Goal: Complete application form

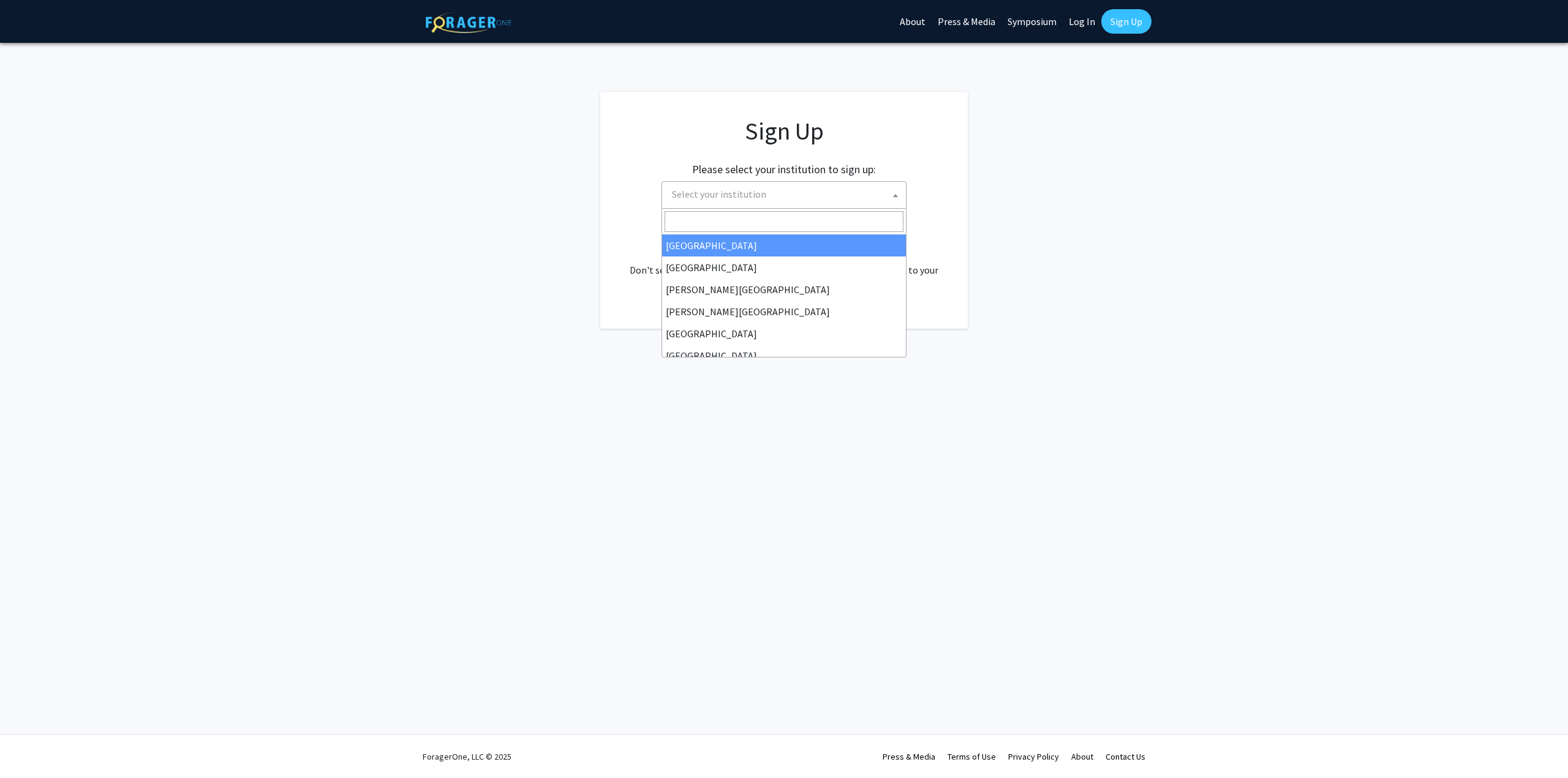
click at [797, 202] on span "Select your institution" at bounding box center [786, 194] width 239 height 25
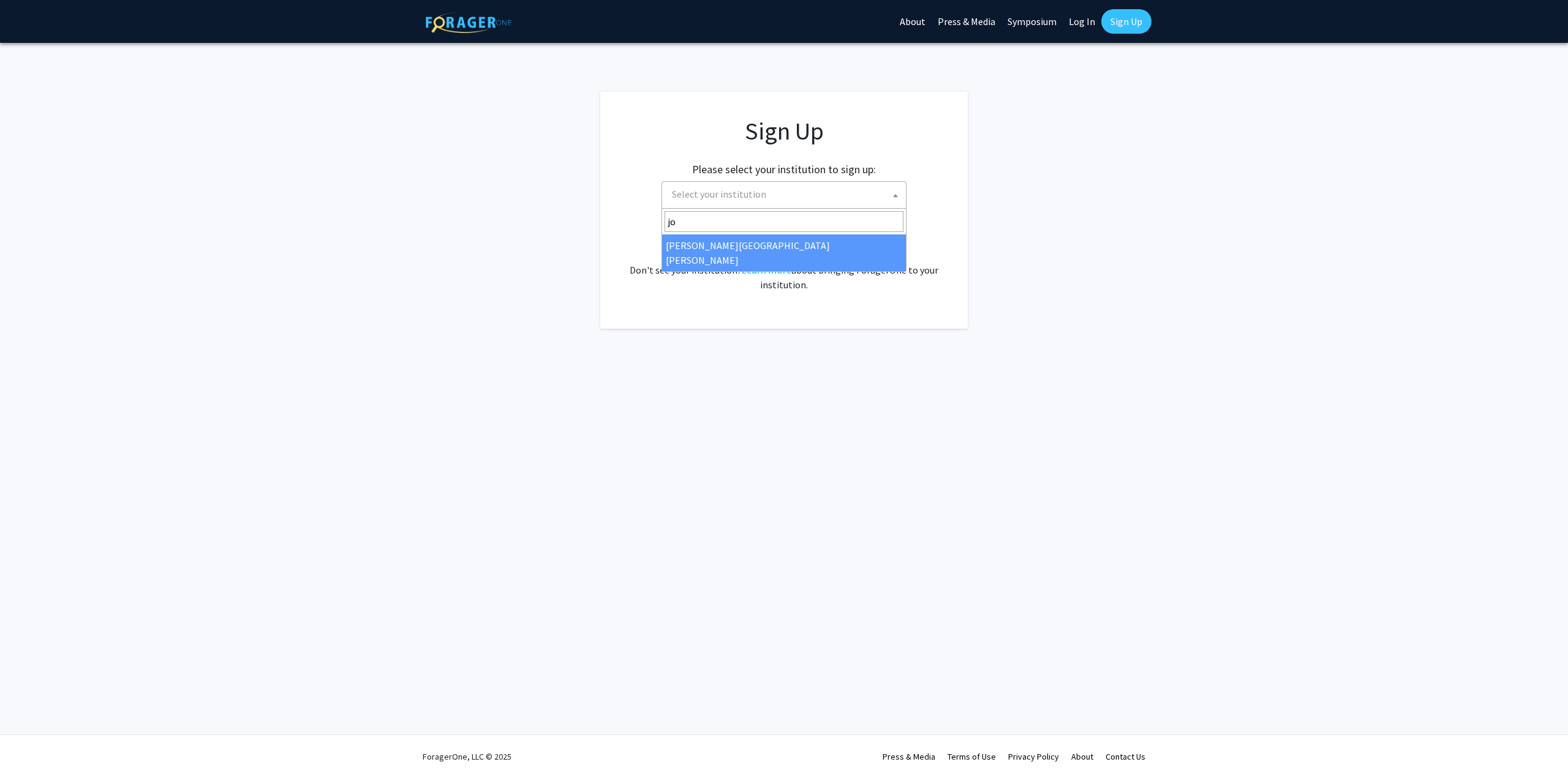
type input "jo"
select select "1"
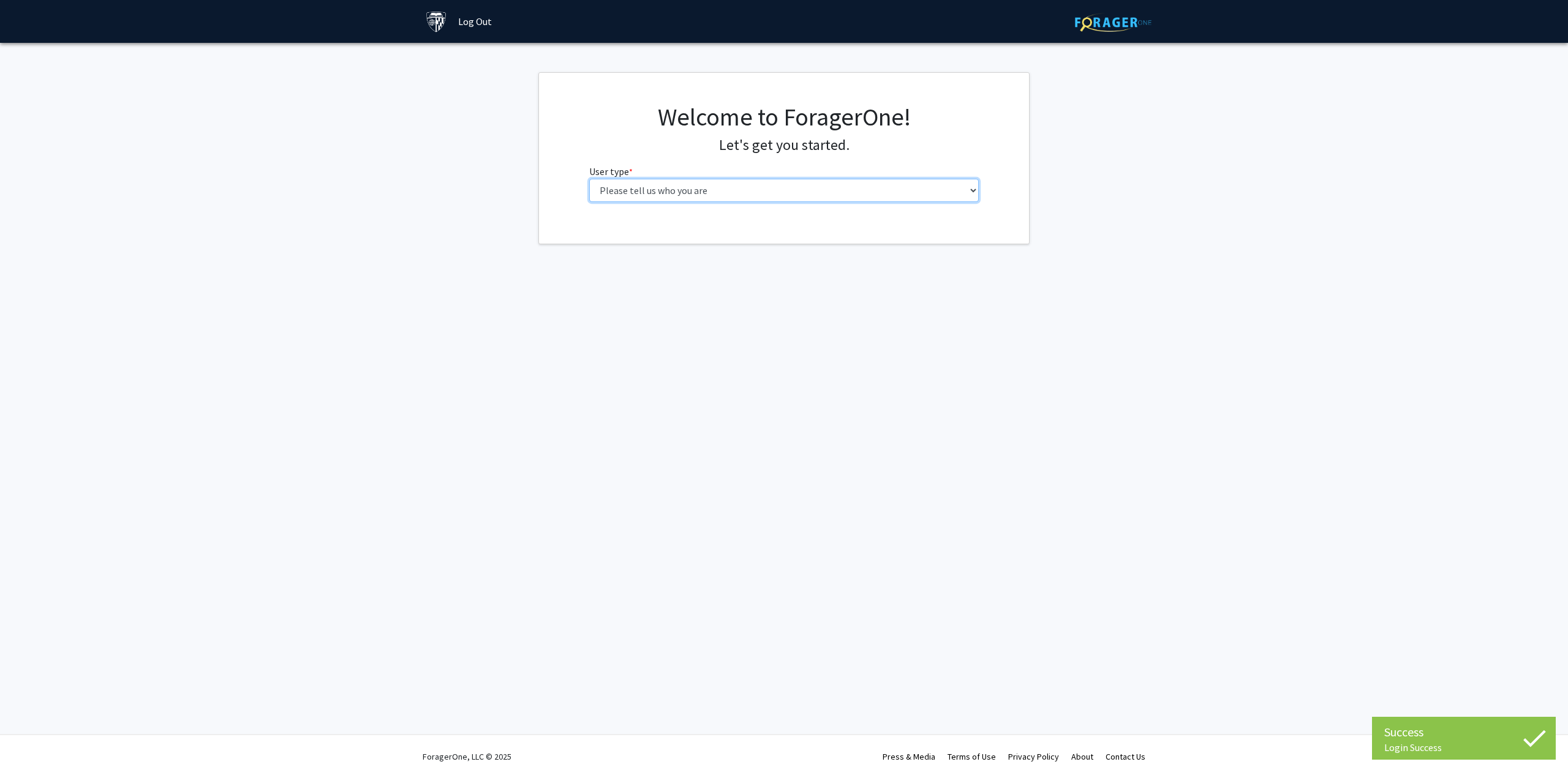
click at [730, 196] on select "Please tell us who you are Undergraduate Student Master's Student Doctoral Cand…" at bounding box center [784, 190] width 390 height 23
select select "2: masters"
click at [589, 179] on select "Please tell us who you are Undergraduate Student Master's Student Doctoral Cand…" at bounding box center [784, 190] width 390 height 23
click at [719, 237] on input "First Name * required" at bounding box center [784, 237] width 390 height 23
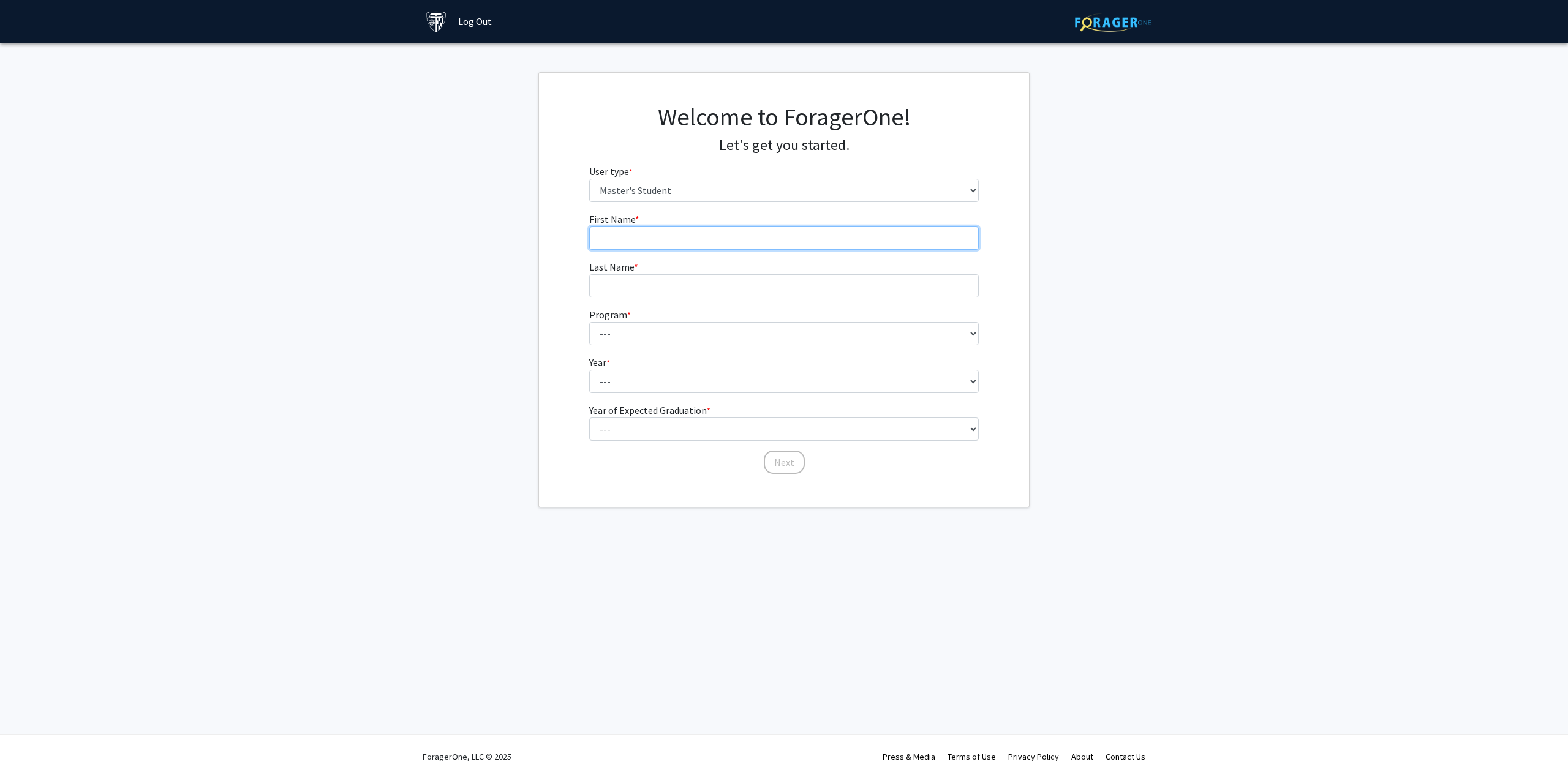
type input "[PERSON_NAME]"
click at [693, 338] on select "--- Anatomy Education Applied and Computational Mathematics Applied Biomedical …" at bounding box center [784, 333] width 390 height 23
select select "145: 144"
click at [589, 322] on select "--- Anatomy Education Applied and Computational Mathematics Applied Biomedical …" at bounding box center [784, 333] width 390 height 23
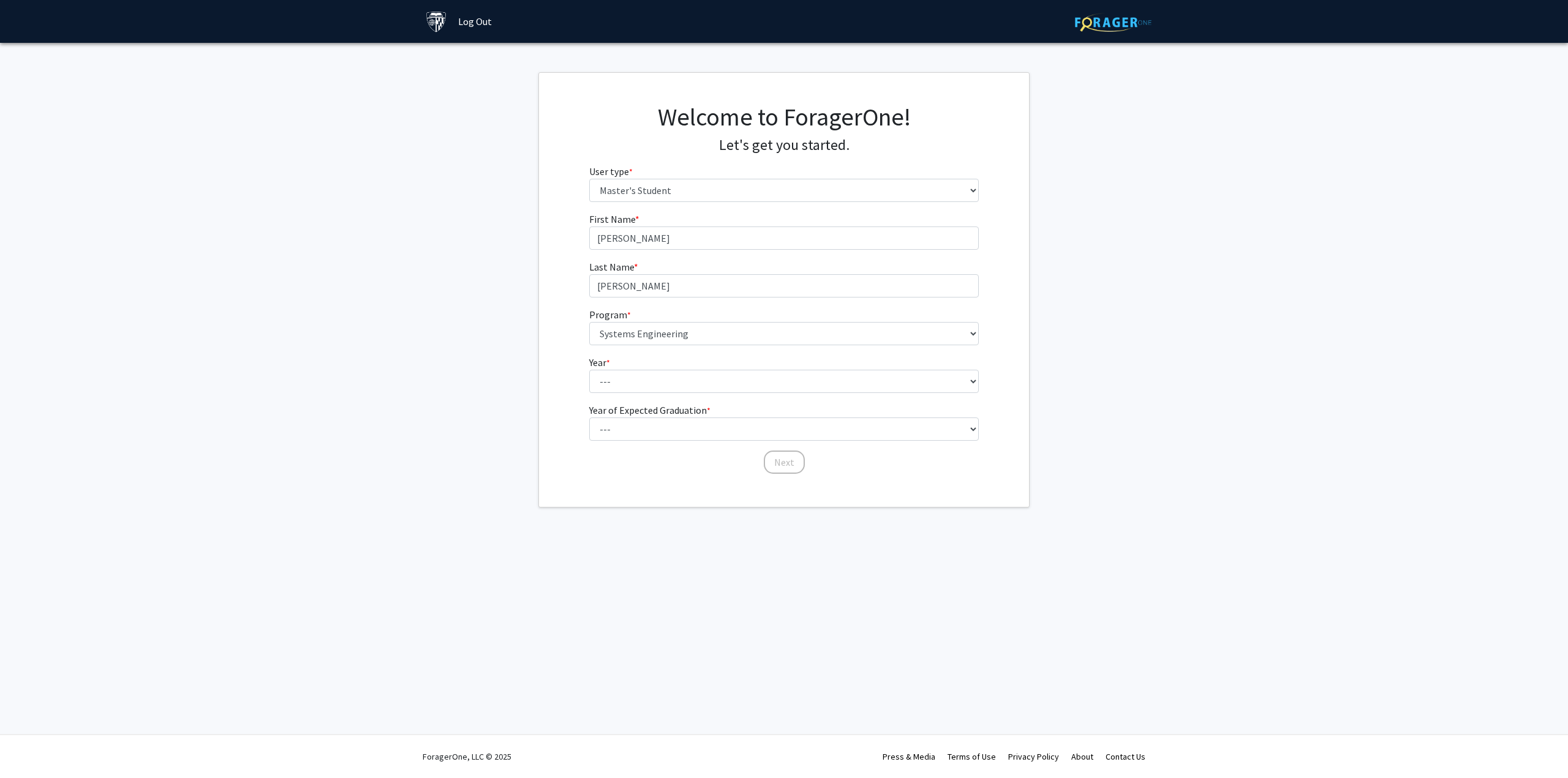
click at [714, 397] on form "First Name * required [PERSON_NAME] Last Name * required [PERSON_NAME] Program …" at bounding box center [784, 337] width 390 height 251
click at [719, 392] on select "--- First Year Second Year" at bounding box center [784, 381] width 390 height 23
select select "1: first_year"
click at [589, 370] on select "--- First Year Second Year" at bounding box center [784, 381] width 390 height 23
click at [716, 432] on select "--- 2025 2026 2027 2028 2029 2030 2031 2032 2033 2034" at bounding box center [784, 429] width 390 height 23
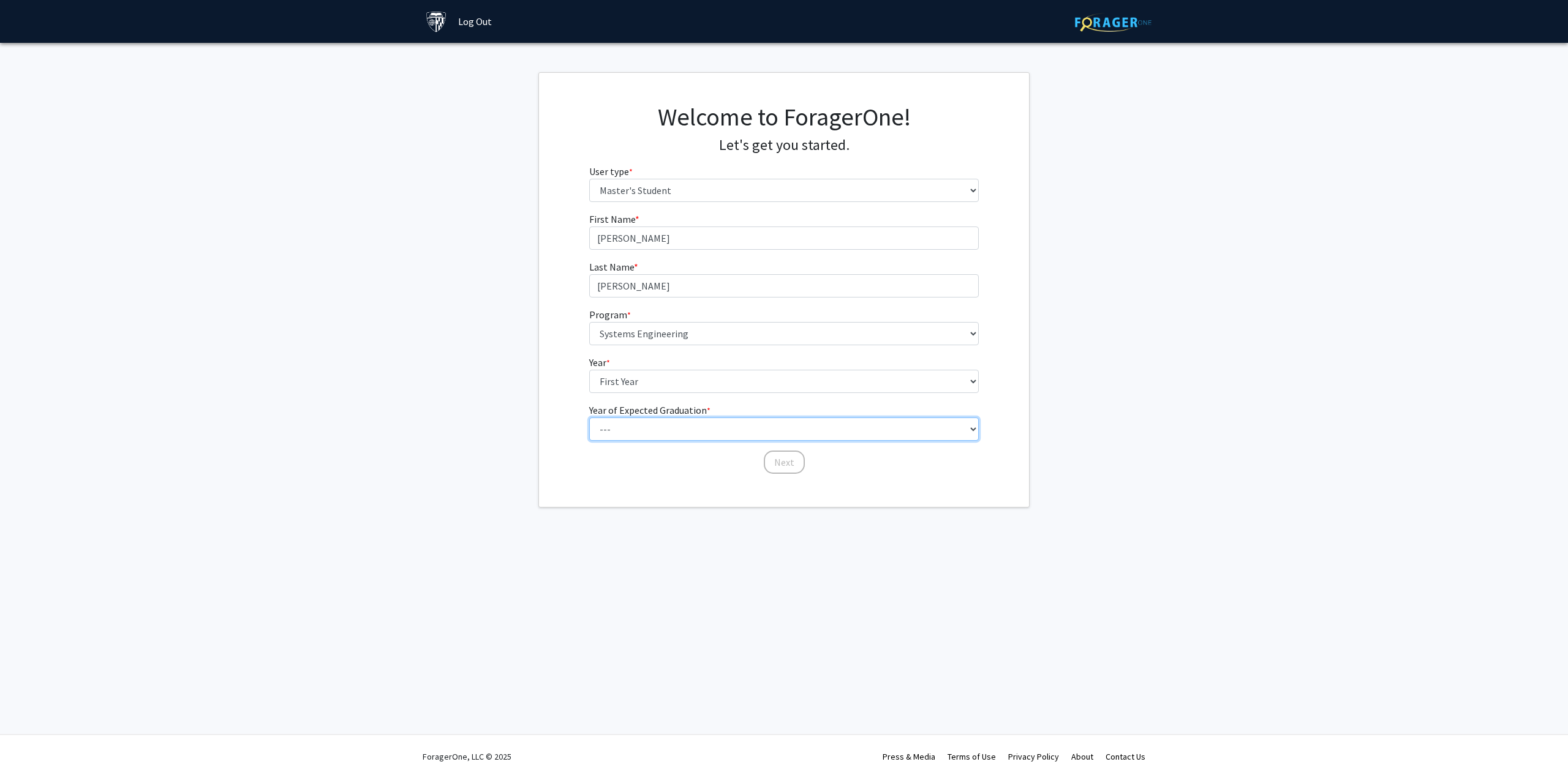
select select "2: 2026"
click at [589, 418] on select "--- 2025 2026 2027 2028 2029 2030 2031 2032 2033 2034" at bounding box center [784, 429] width 390 height 23
click at [785, 461] on button "Next" at bounding box center [784, 461] width 41 height 23
click at [627, 245] on select "Select an option Peer/student recommendation Faculty/staff recommendation Unive…" at bounding box center [784, 237] width 390 height 23
select select "3: university_website"
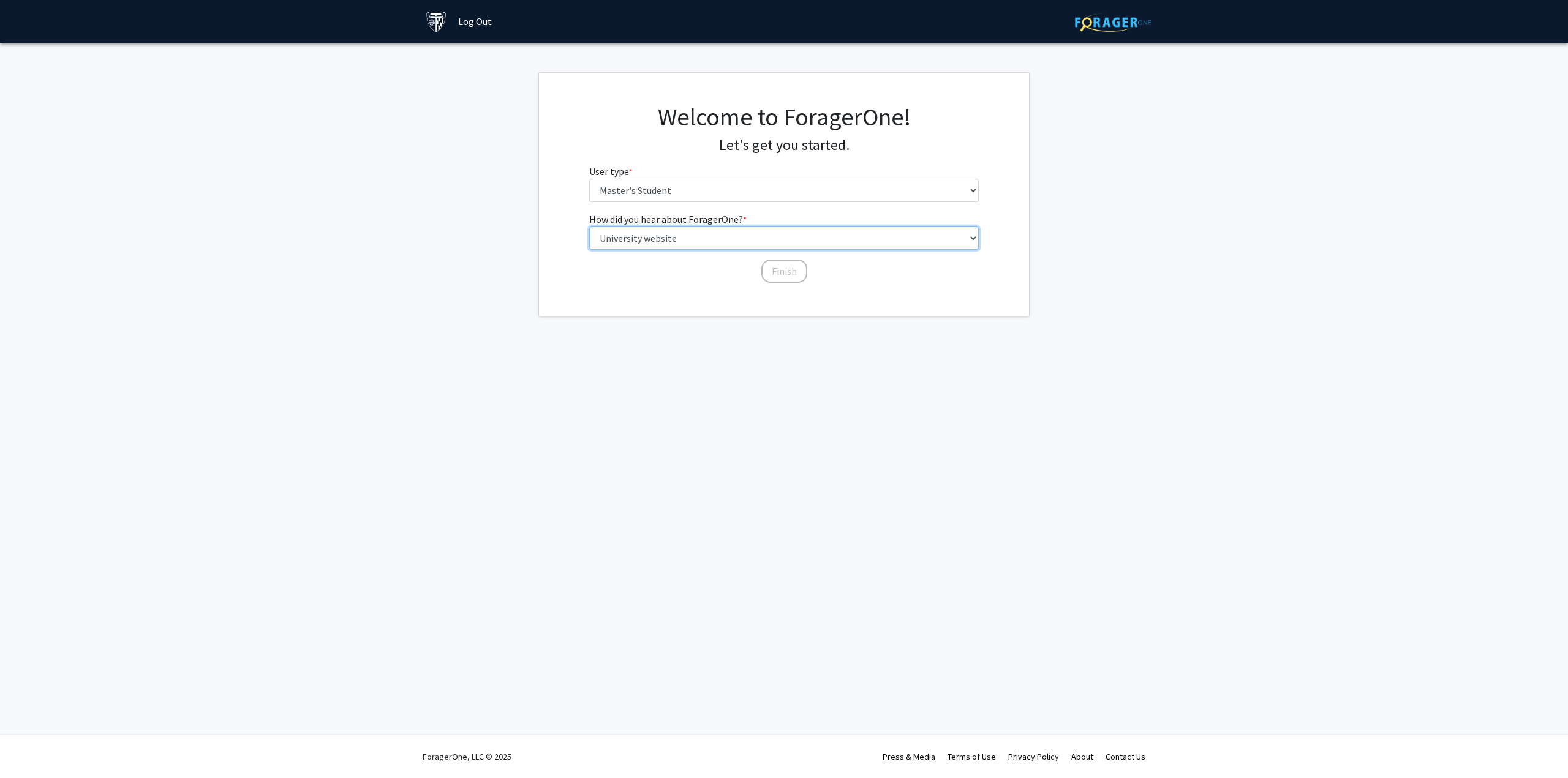
click at [589, 226] on select "Select an option Peer/student recommendation Faculty/staff recommendation Unive…" at bounding box center [784, 237] width 390 height 23
click at [780, 273] on button "Finish" at bounding box center [784, 271] width 46 height 23
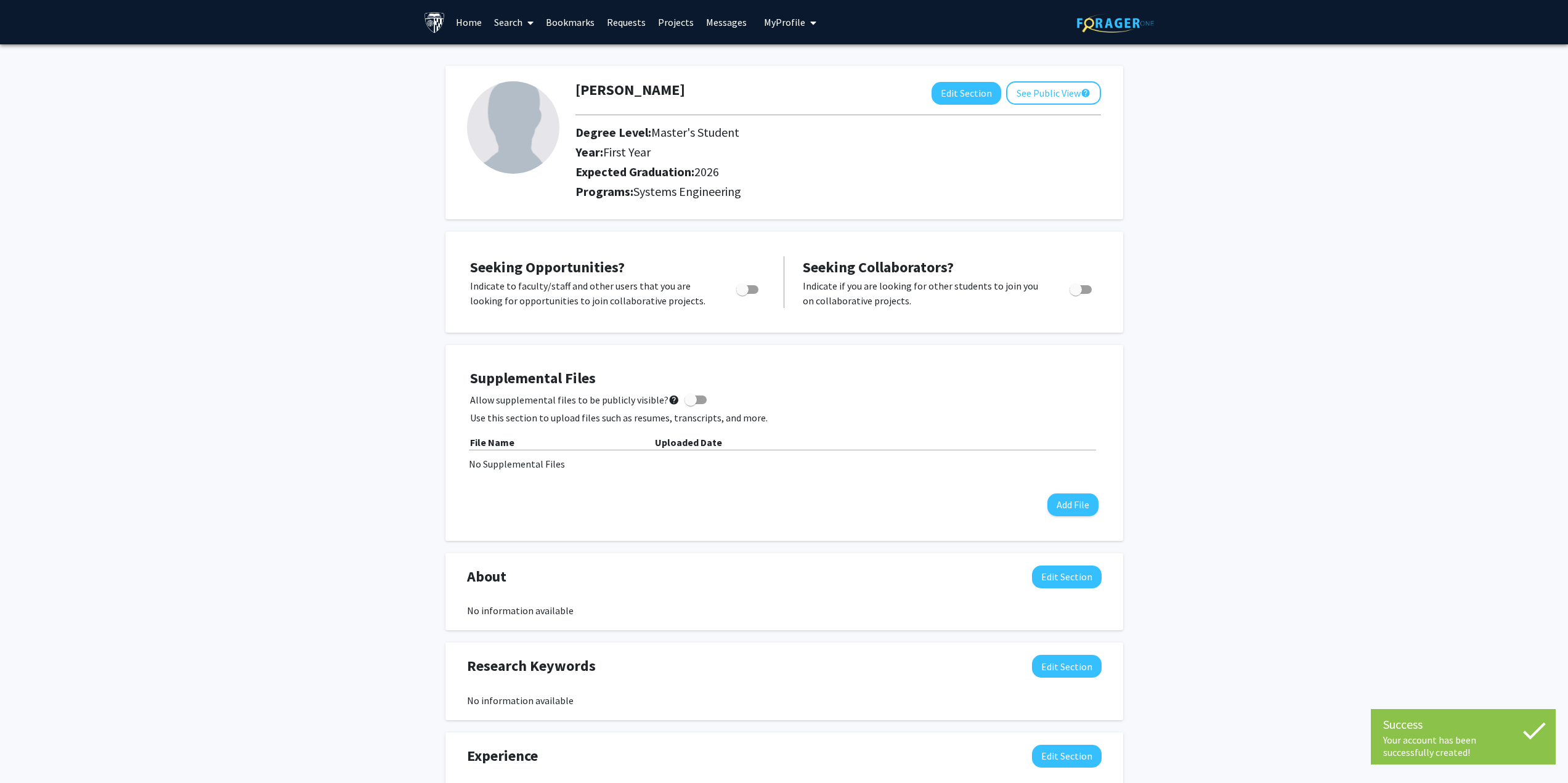
click at [748, 294] on span "Toggle" at bounding box center [743, 290] width 13 height 13
click at [743, 294] on input "Are you actively seeking opportunities?" at bounding box center [742, 294] width 1 height 1
checkbox input "true"
click at [1088, 291] on span "Toggle" at bounding box center [1081, 289] width 22 height 8
click at [1076, 294] on input "Would you like to receive other student requests to work with you?" at bounding box center [1075, 294] width 1 height 1
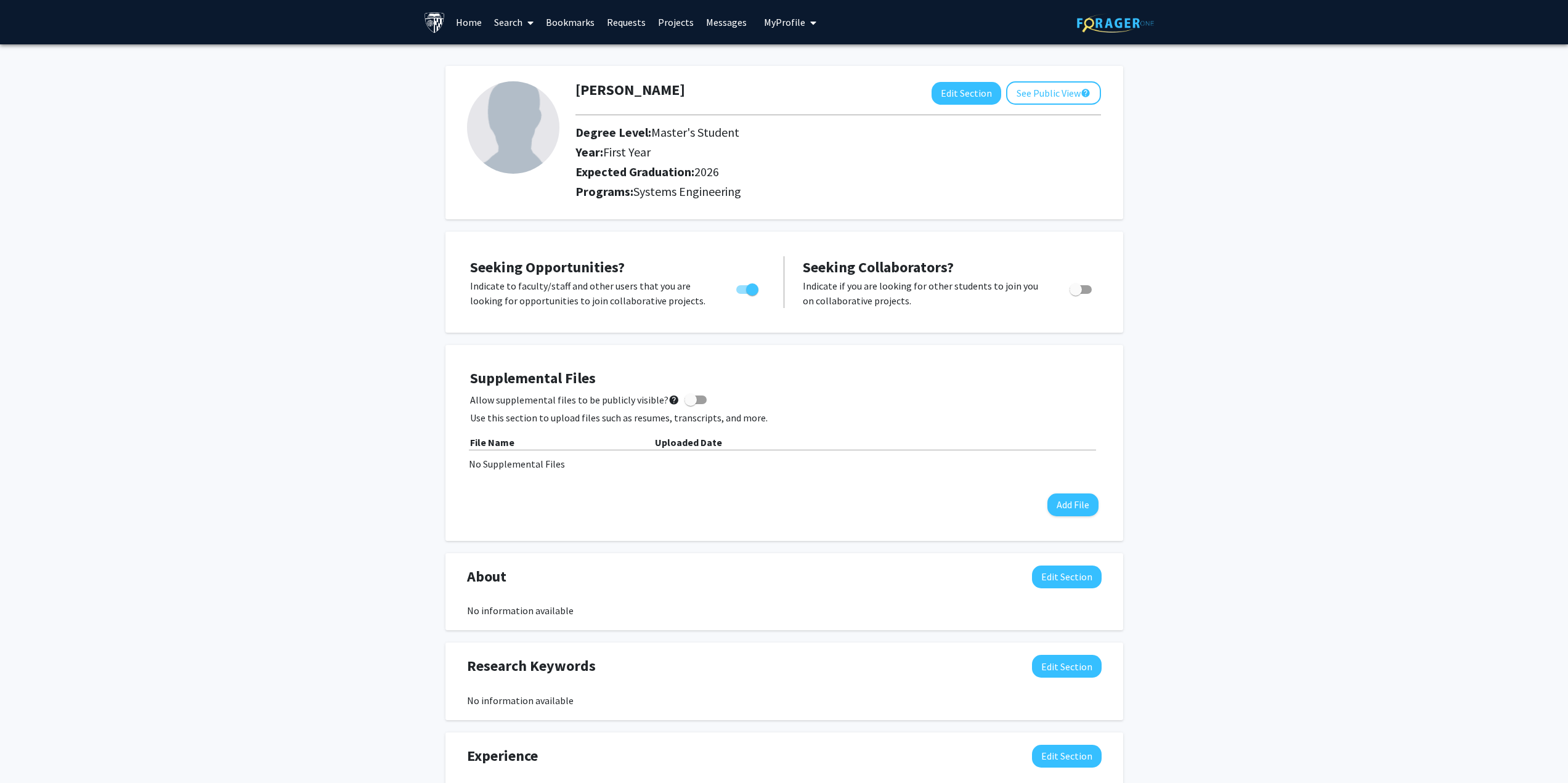
checkbox input "true"
click at [940, 102] on button "Edit Section" at bounding box center [966, 93] width 69 height 23
select select "first_year"
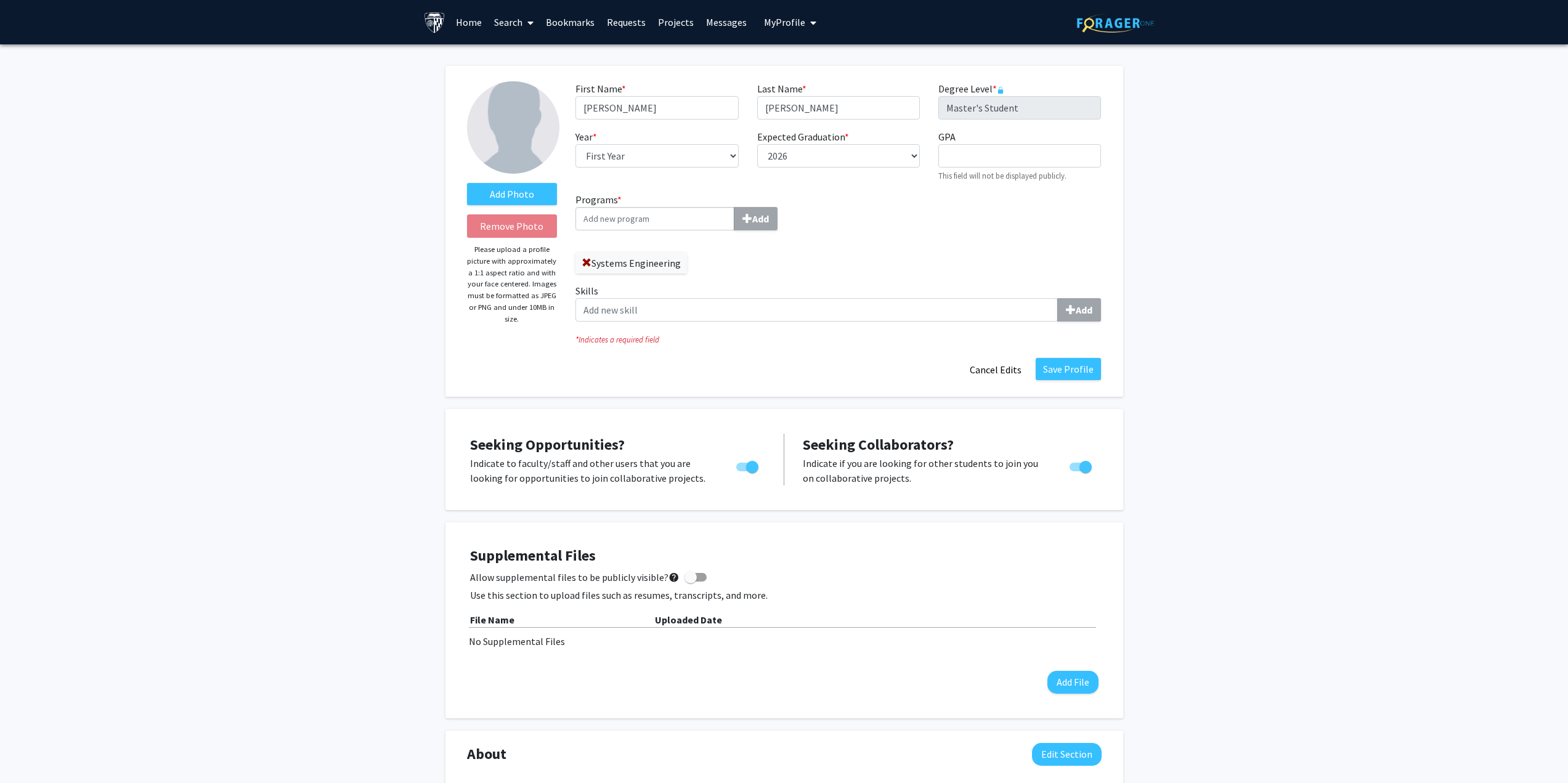
click at [840, 143] on label "Expected Graduation * required" at bounding box center [803, 137] width 92 height 15
click at [840, 144] on select "--- 2018 2019 2020 2021 2022 2023 2024 2025 2026 2027 2028 2029 2030 2031" at bounding box center [839, 155] width 163 height 23
click at [844, 153] on select "--- 2018 2019 2020 2021 2022 2023 2024 2025 2026 2027 2028 2029 2030 2031" at bounding box center [839, 155] width 163 height 23
select select "2027"
click at [757, 144] on select "--- 2018 2019 2020 2021 2022 2023 2024 2025 2026 2027 2028 2029 2030 2031" at bounding box center [839, 155] width 163 height 23
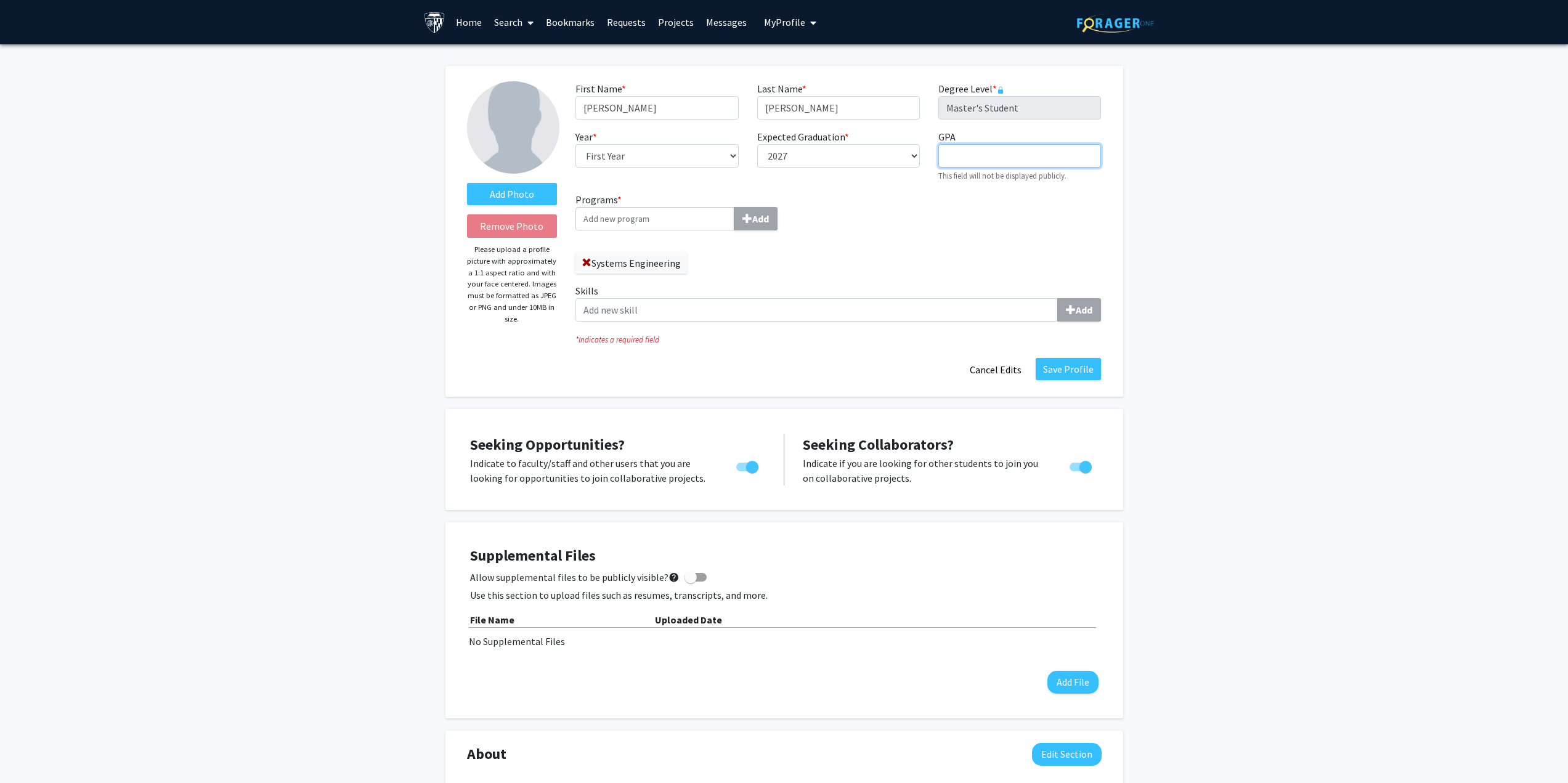
click at [995, 155] on input "GPA required" at bounding box center [1020, 155] width 163 height 23
type input "4.0"
click at [1062, 370] on button "Save Profile" at bounding box center [1068, 369] width 65 height 22
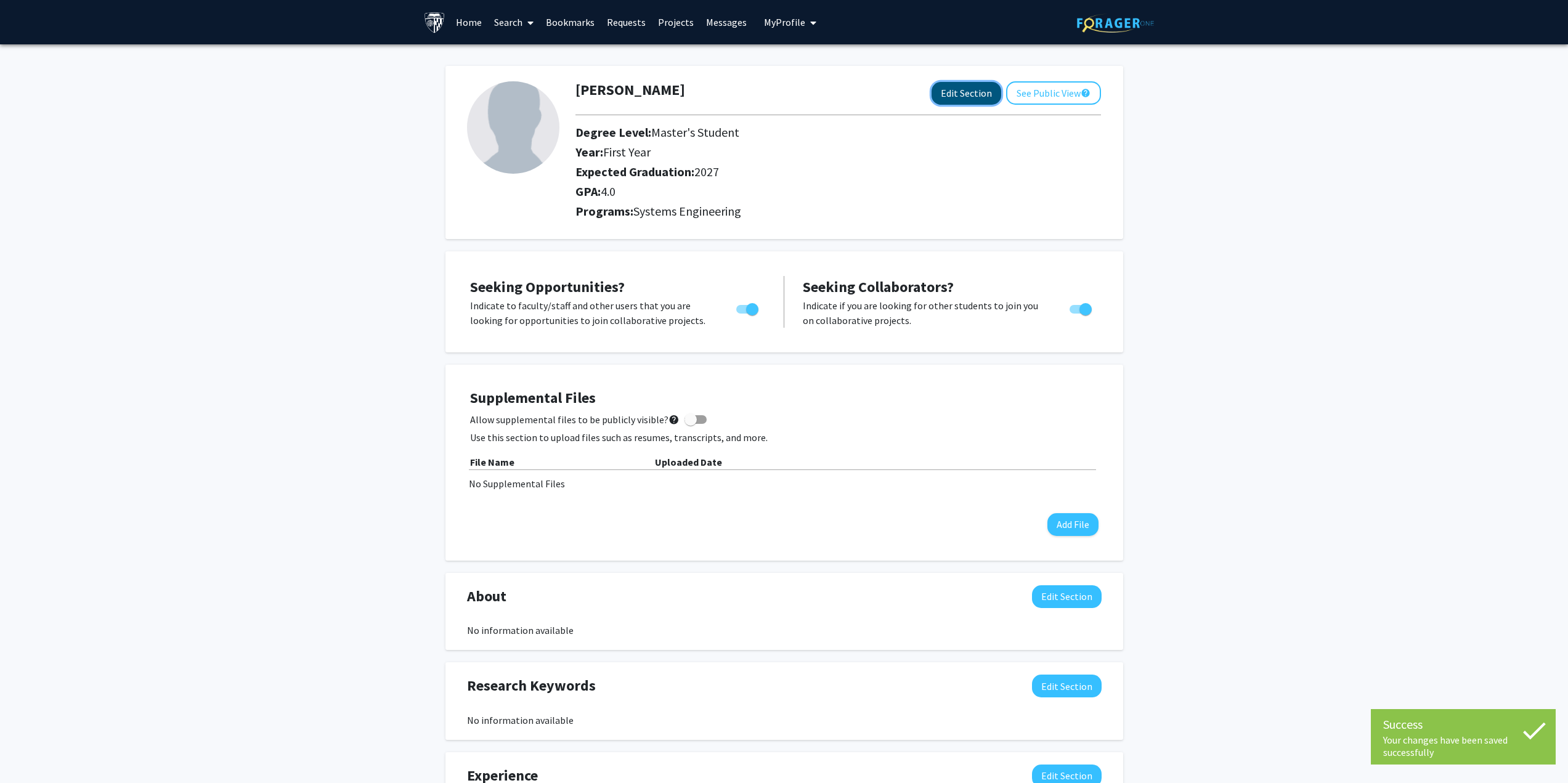
click at [974, 85] on button "Edit Section" at bounding box center [966, 93] width 69 height 23
select select "first_year"
select select "2027"
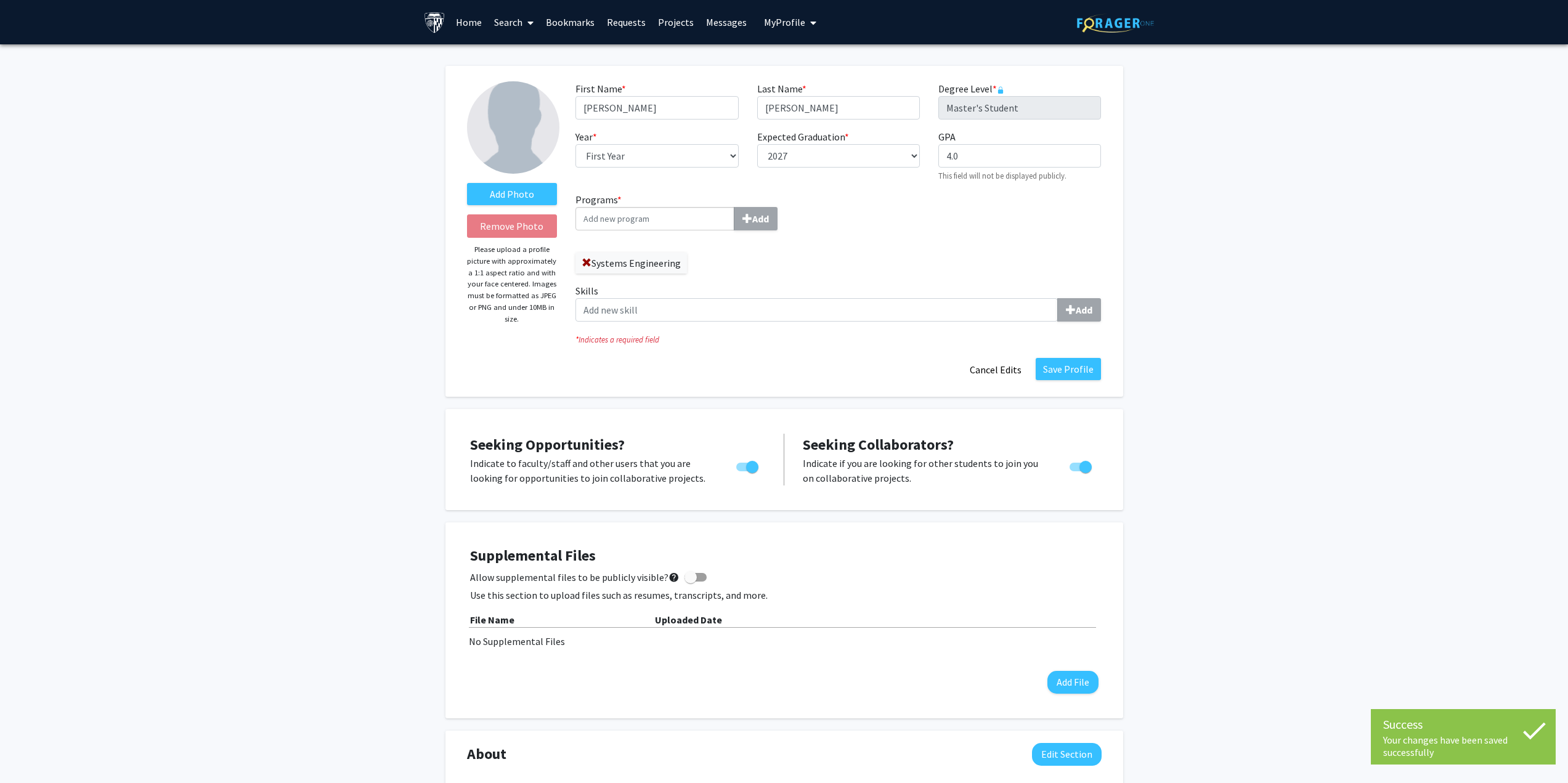
scroll to position [185, 0]
